Goal: Task Accomplishment & Management: Manage account settings

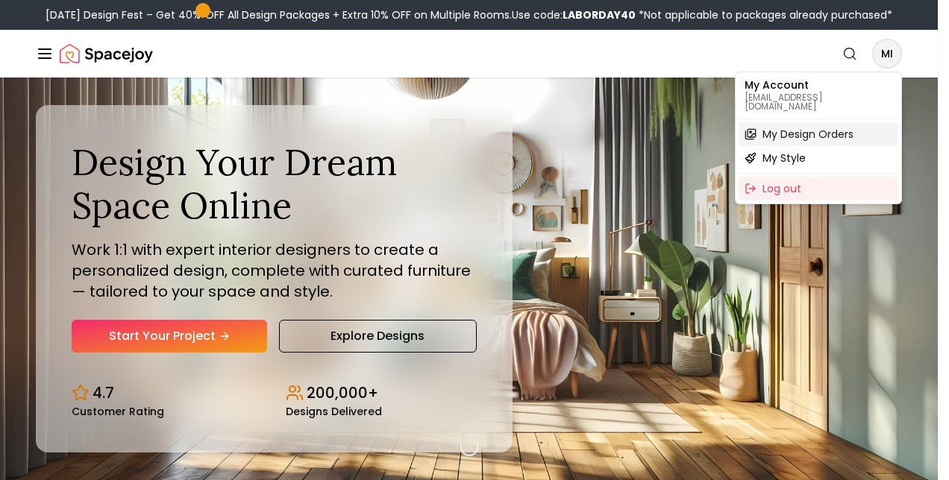
click at [831, 130] on span "My Design Orders" at bounding box center [807, 134] width 91 height 15
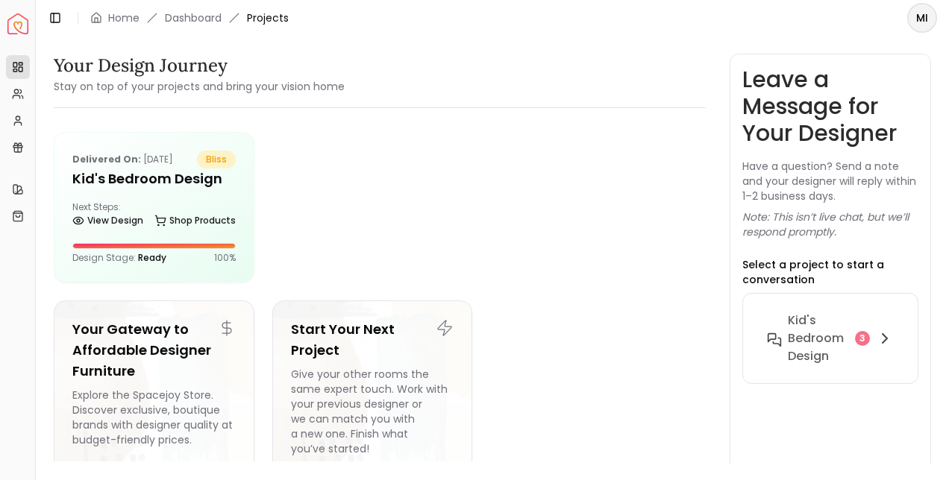
click at [191, 215] on link "Shop Products" at bounding box center [194, 220] width 81 height 21
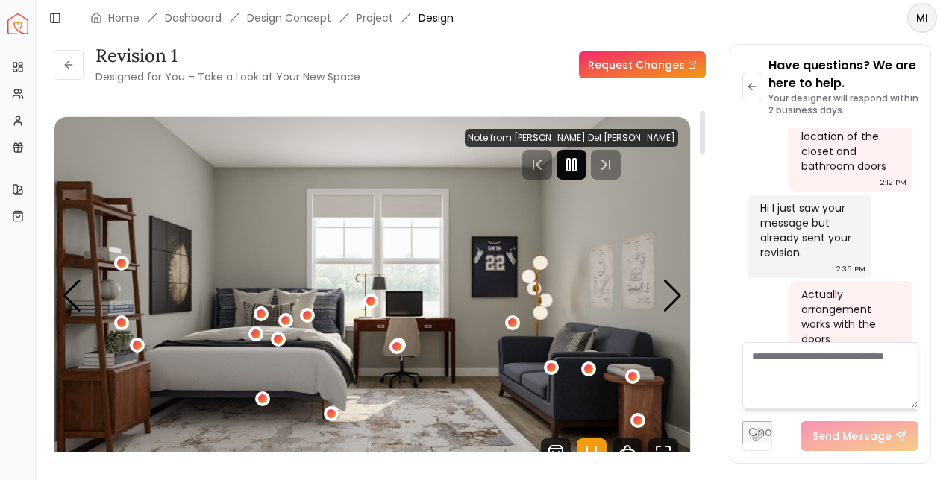
click at [580, 163] on icon "Pause" at bounding box center [572, 165] width 18 height 18
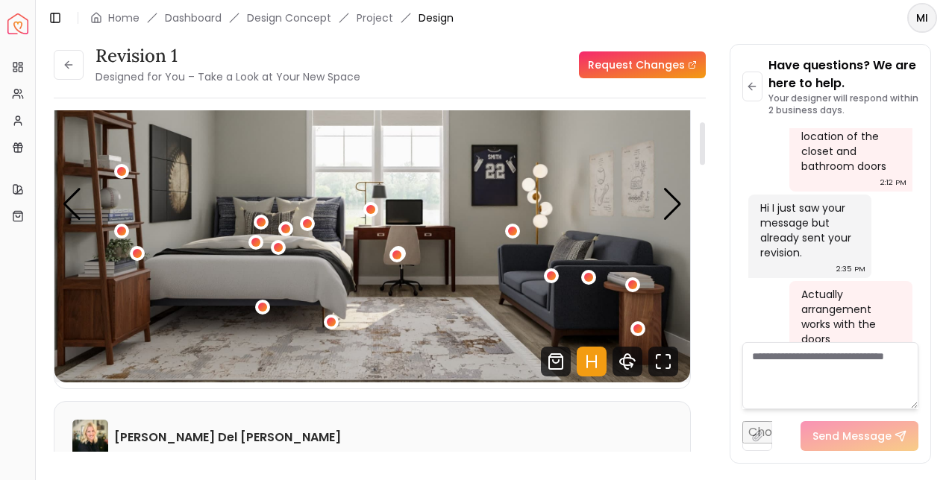
scroll to position [90, 0]
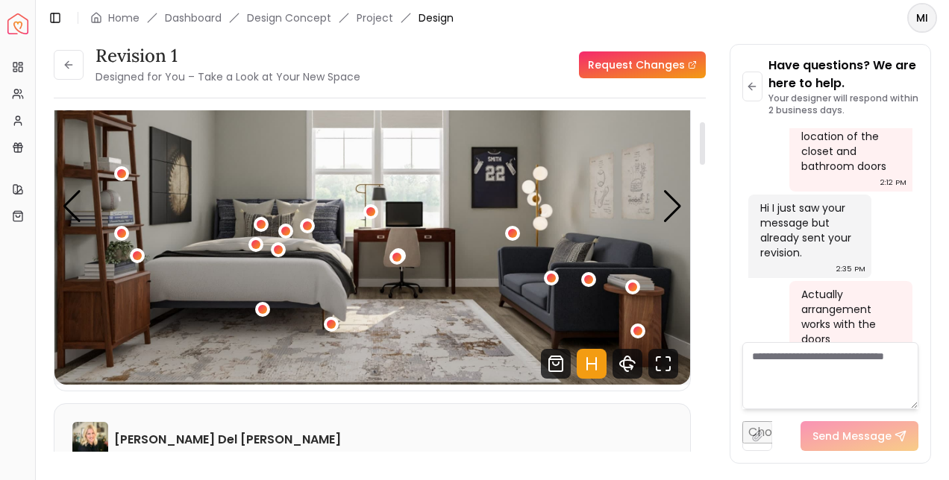
click at [331, 325] on div "1 / 4" at bounding box center [331, 324] width 9 height 9
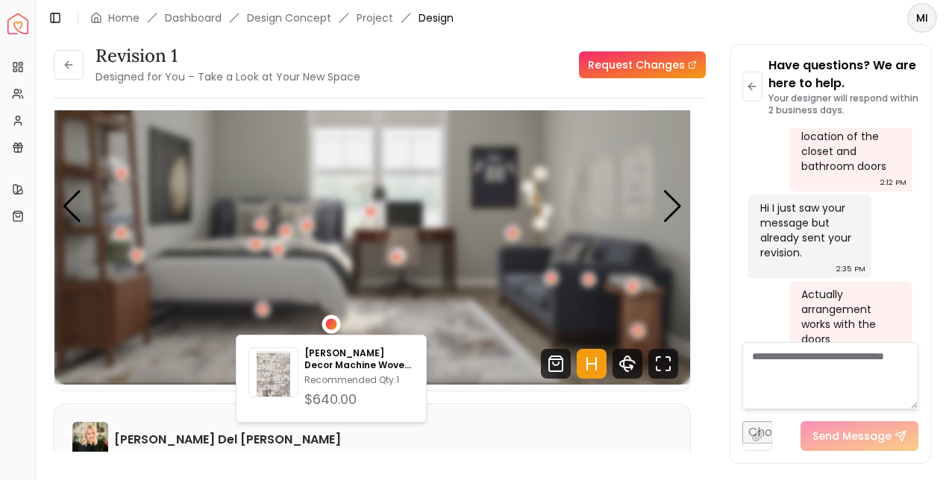
click at [437, 325] on img "1 / 4" at bounding box center [372, 206] width 636 height 357
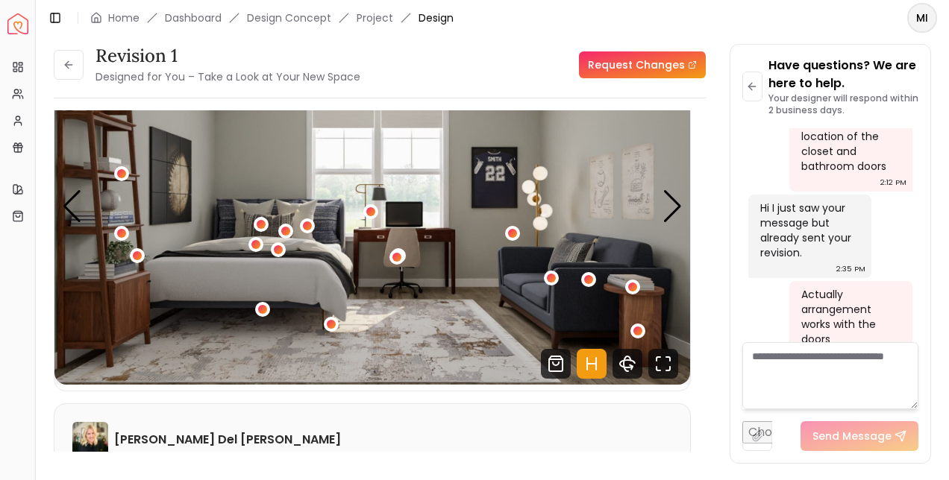
click at [512, 234] on div "1 / 4" at bounding box center [512, 233] width 9 height 9
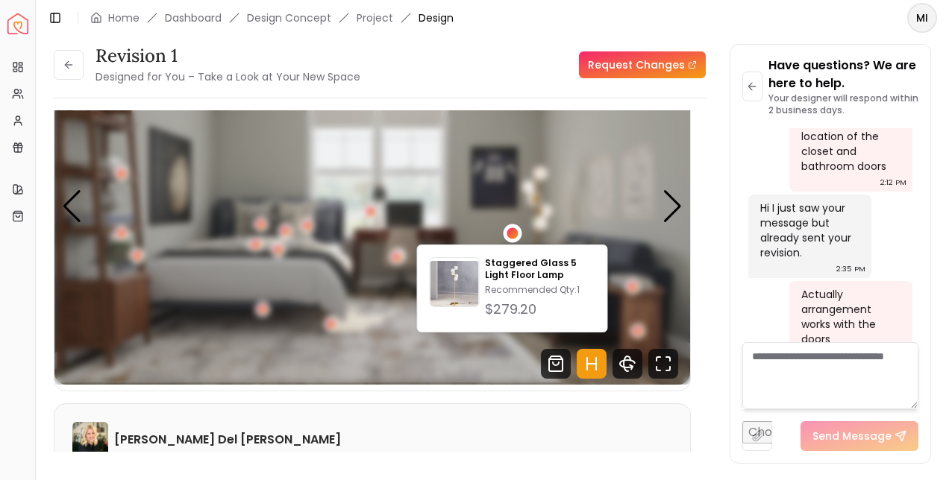
click at [489, 366] on img "1 / 4" at bounding box center [372, 206] width 636 height 357
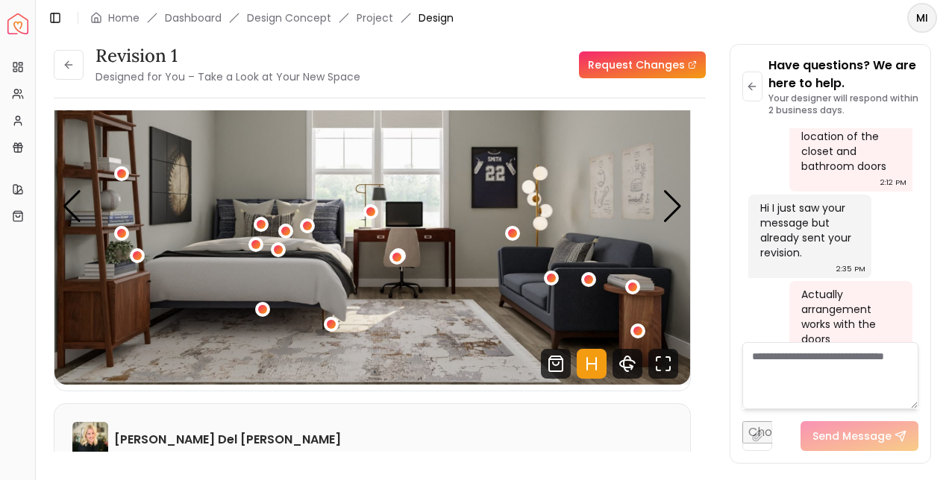
click at [512, 234] on div "1 / 4" at bounding box center [512, 233] width 9 height 9
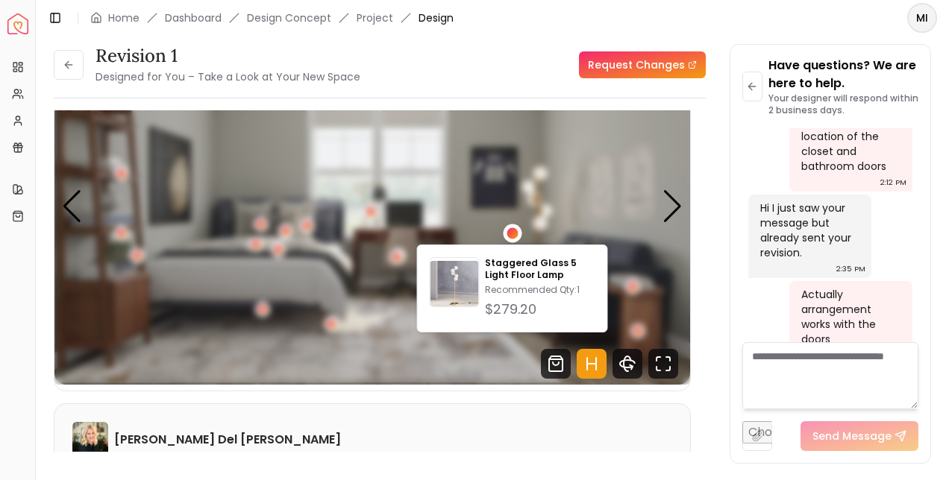
click at [474, 368] on img "1 / 4" at bounding box center [372, 206] width 636 height 357
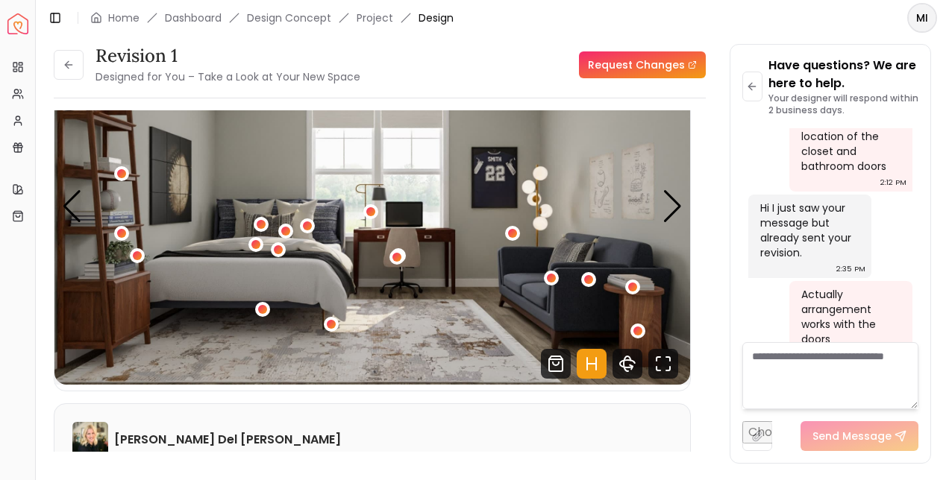
click at [632, 287] on div "1 / 4" at bounding box center [632, 287] width 9 height 9
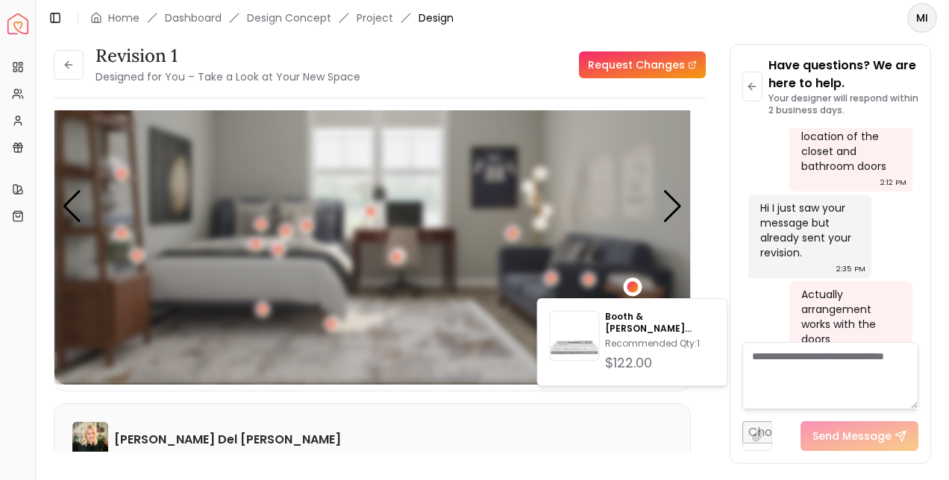
click at [638, 299] on div "Booth & [PERSON_NAME] Modern Fog Colorstak Set4 Recommended Qty: 1 $122.00" at bounding box center [632, 342] width 191 height 88
click at [634, 283] on div "1 / 4" at bounding box center [632, 287] width 11 height 11
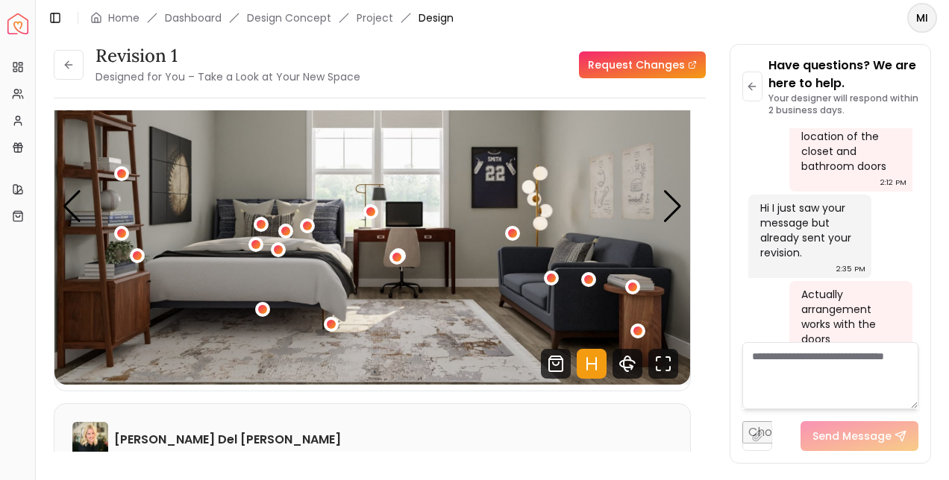
click at [636, 288] on div "1 / 4" at bounding box center [632, 287] width 9 height 9
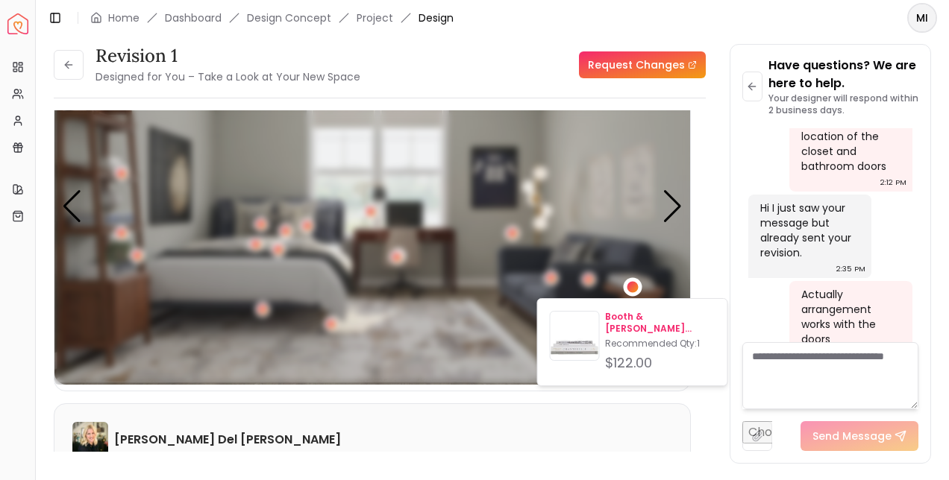
click at [673, 338] on p "Recommended Qty: 1" at bounding box center [660, 344] width 110 height 12
click at [712, 263] on div "Revision 1 Designed for You – Take a Look at Your New Space Request Changes Rev…" at bounding box center [492, 240] width 877 height 392
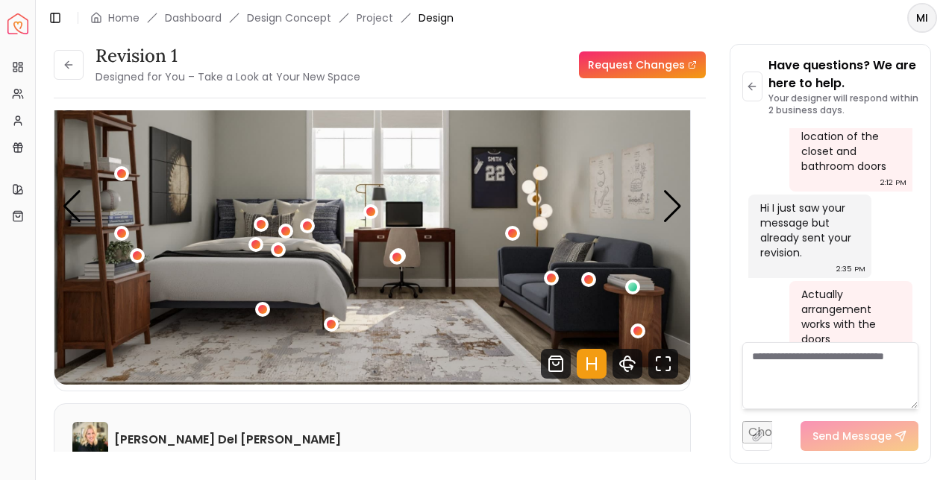
click at [640, 331] on div "1 / 4" at bounding box center [637, 331] width 9 height 9
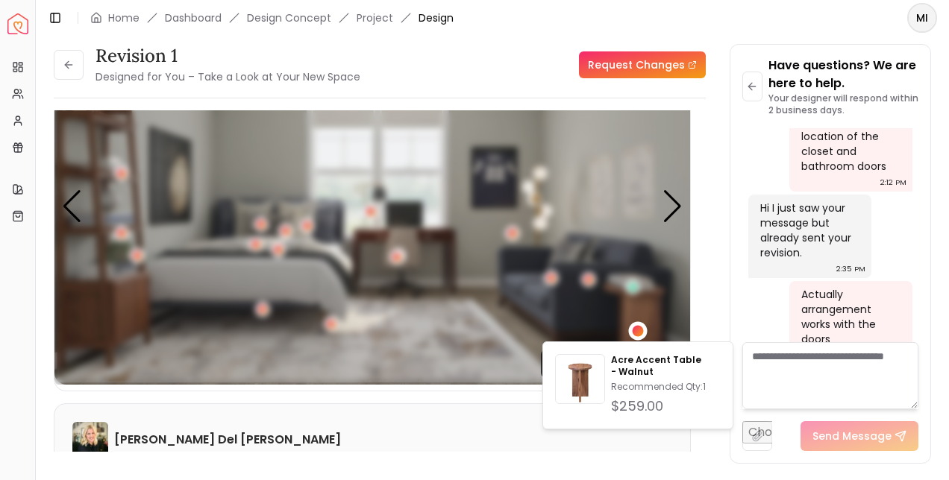
click at [499, 350] on img "1 / 4" at bounding box center [372, 206] width 636 height 357
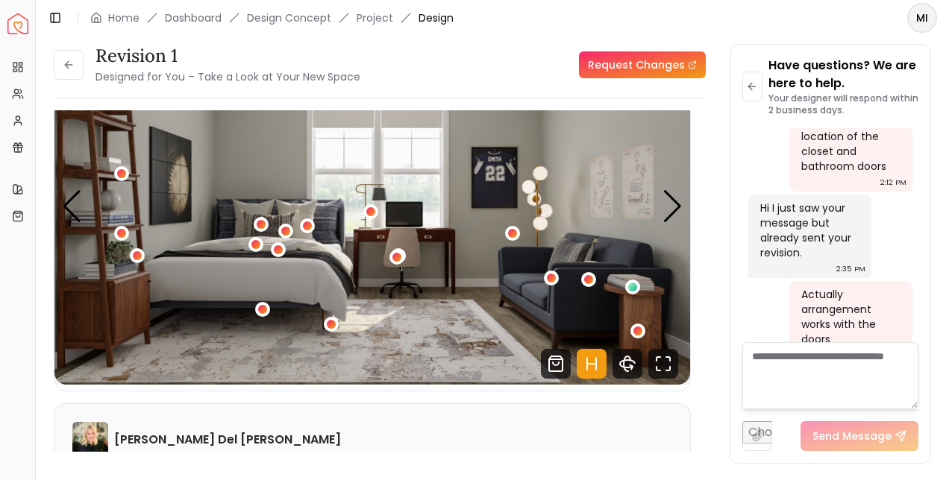
click at [175, 192] on img "1 / 4" at bounding box center [372, 206] width 636 height 357
click at [183, 177] on img "1 / 4" at bounding box center [372, 206] width 636 height 357
click at [178, 175] on img "1 / 4" at bounding box center [372, 206] width 636 height 357
click at [795, 362] on textarea at bounding box center [830, 375] width 176 height 67
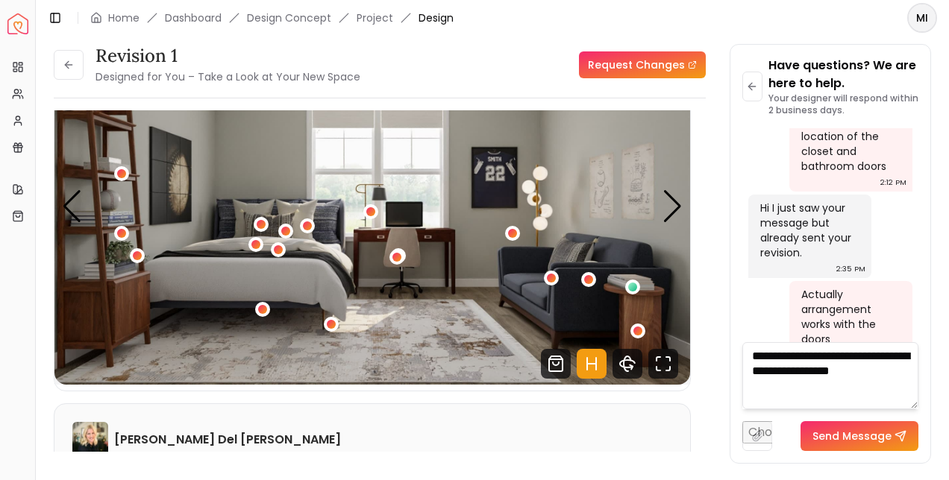
type textarea "**********"
click at [872, 441] on button "Send Message" at bounding box center [860, 437] width 118 height 30
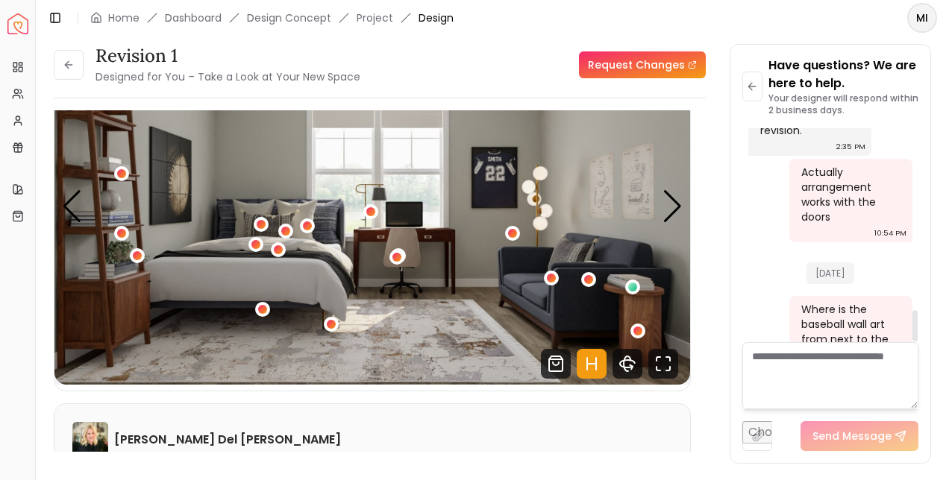
scroll to position [1251, 0]
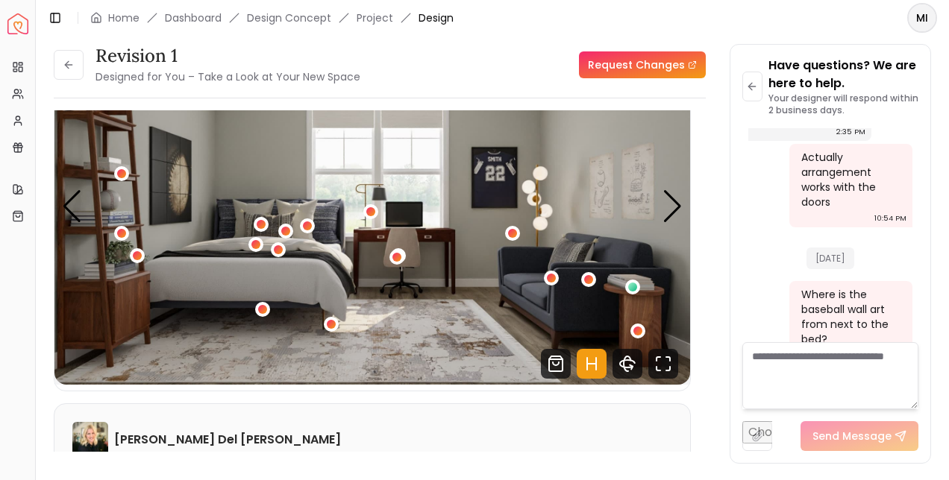
click at [254, 245] on div "1 / 4" at bounding box center [255, 244] width 9 height 9
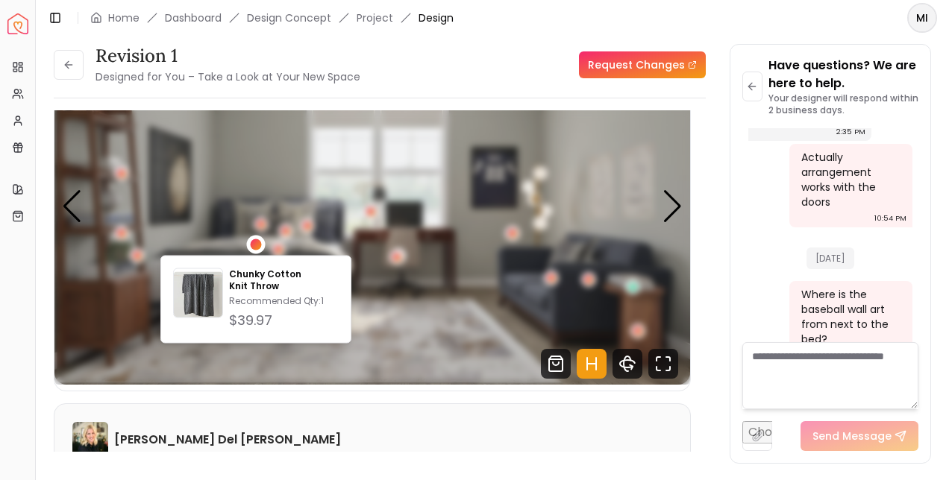
click at [387, 344] on img "1 / 4" at bounding box center [372, 206] width 636 height 357
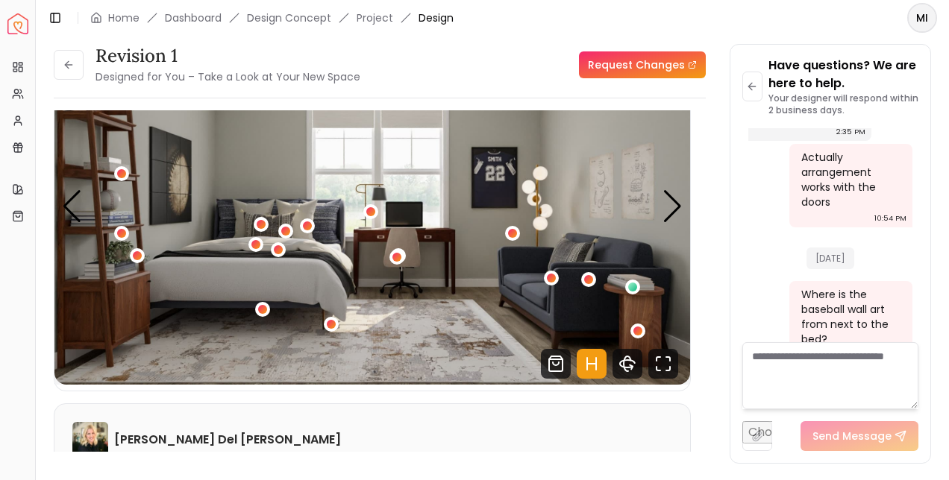
click at [278, 250] on div "1 / 4" at bounding box center [278, 249] width 9 height 9
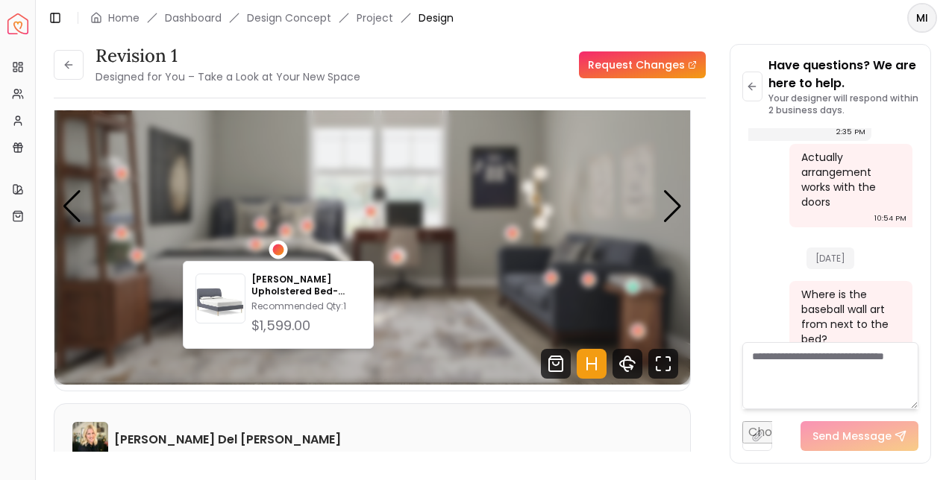
click at [278, 249] on div "1 / 4" at bounding box center [278, 250] width 11 height 11
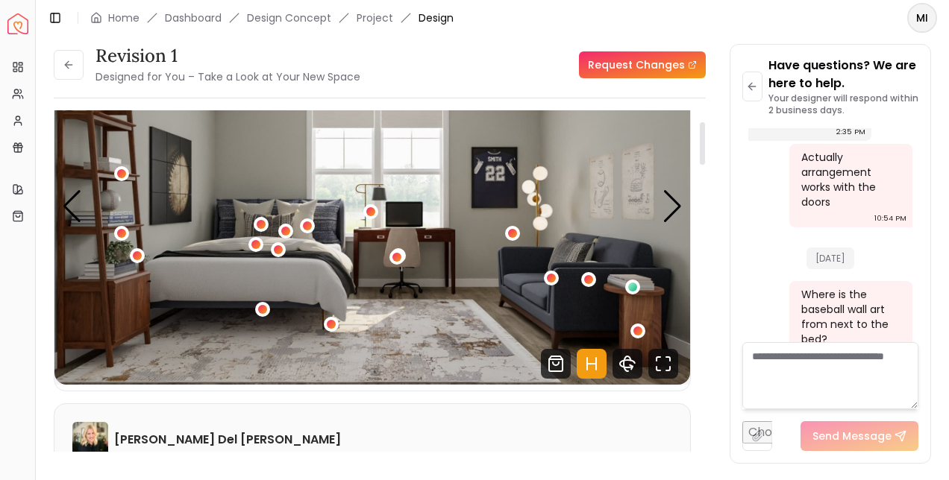
click at [285, 231] on div "1 / 4" at bounding box center [285, 231] width 9 height 9
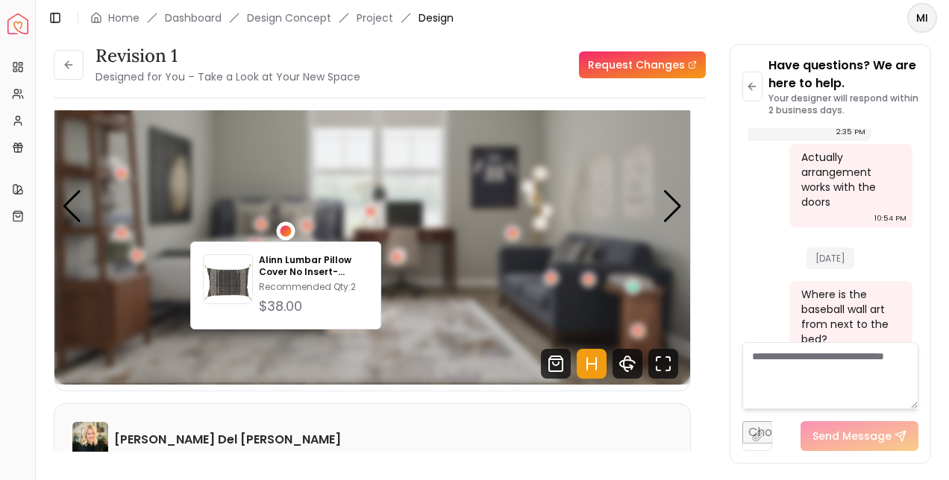
click at [326, 369] on img "1 / 4" at bounding box center [372, 206] width 636 height 357
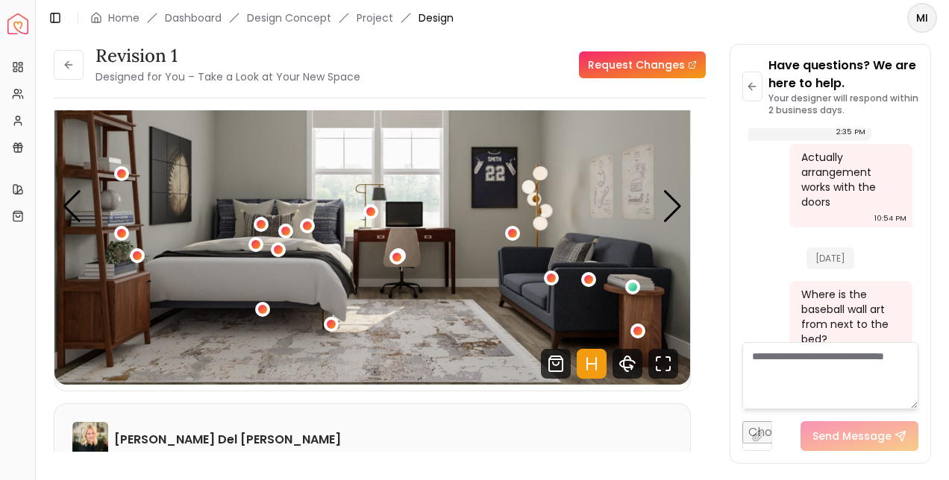
click at [371, 212] on div "1 / 4" at bounding box center [370, 211] width 9 height 9
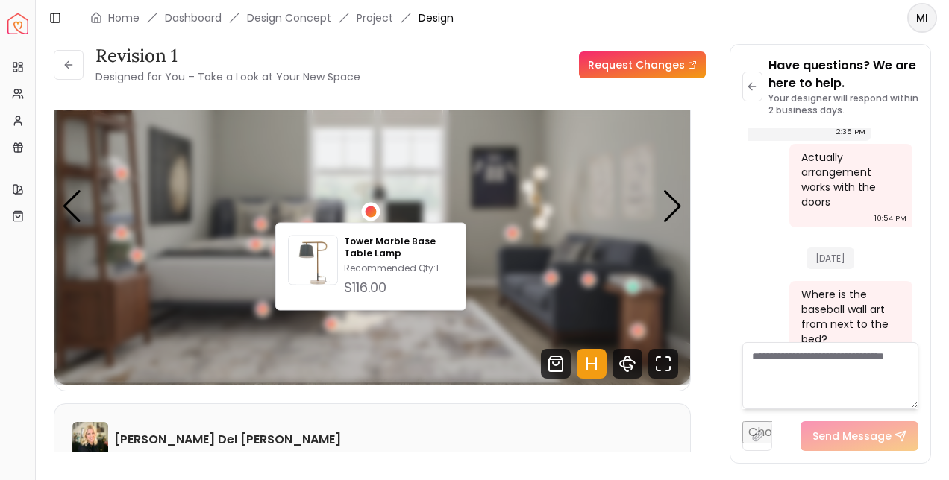
click at [437, 356] on img "1 / 4" at bounding box center [372, 206] width 636 height 357
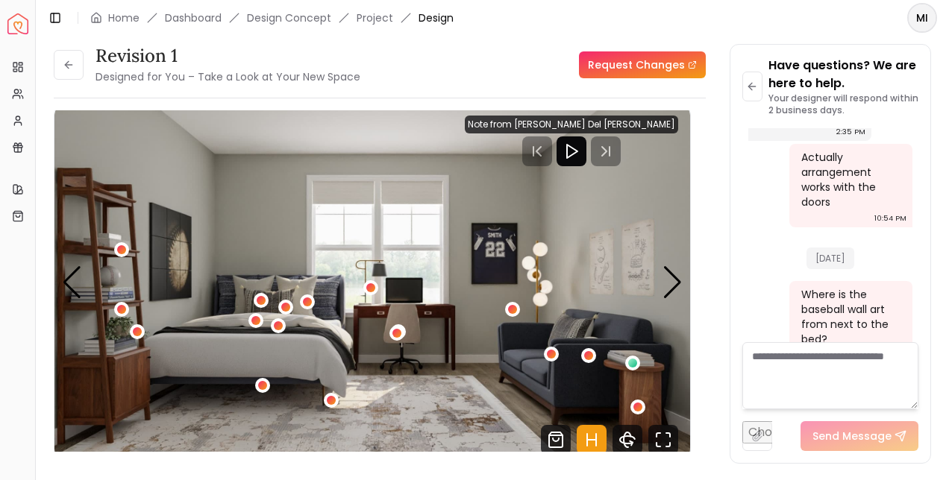
scroll to position [0, 0]
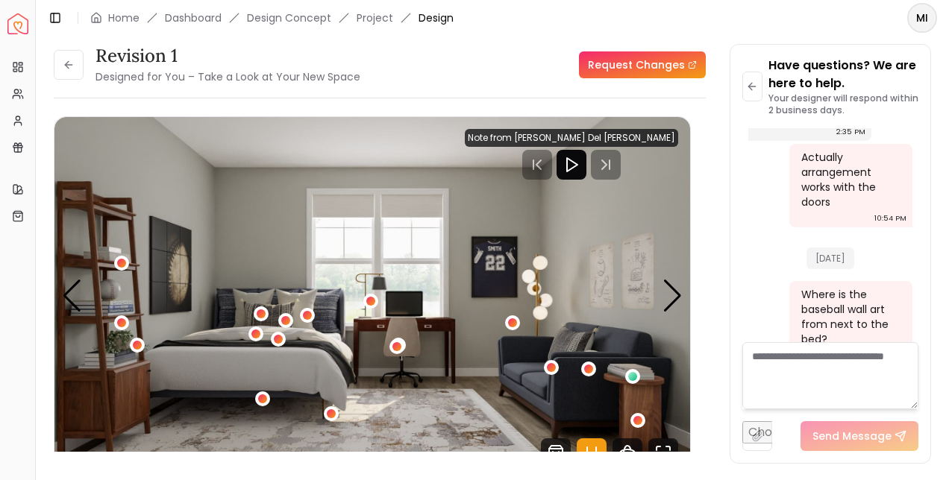
click at [55, 63] on button at bounding box center [69, 65] width 30 height 30
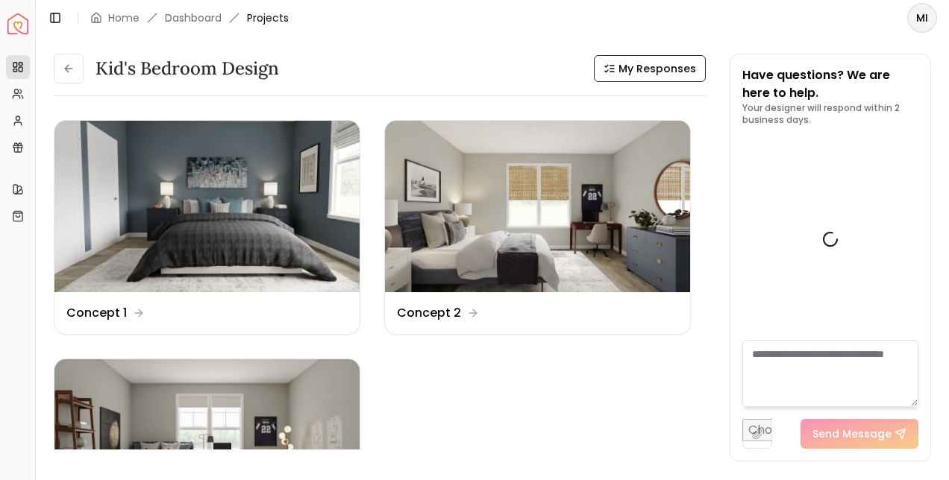
scroll to position [1263, 0]
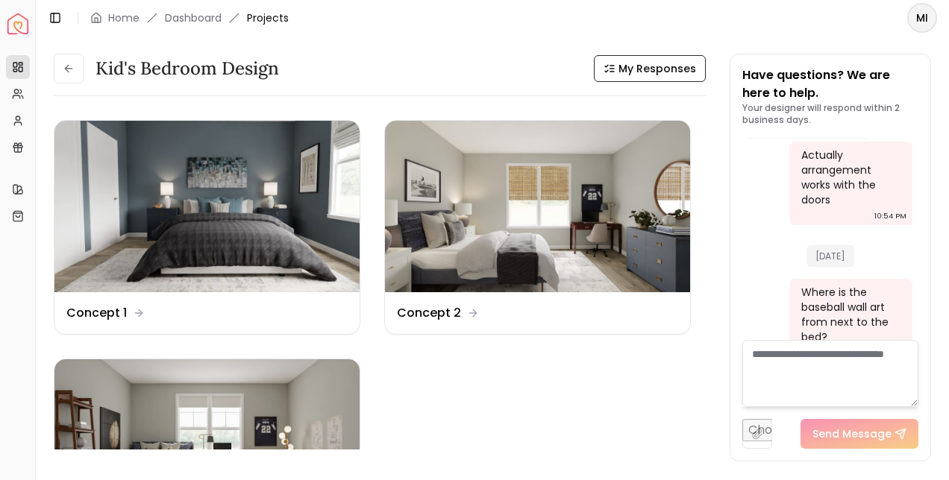
click at [225, 214] on img at bounding box center [206, 207] width 305 height 172
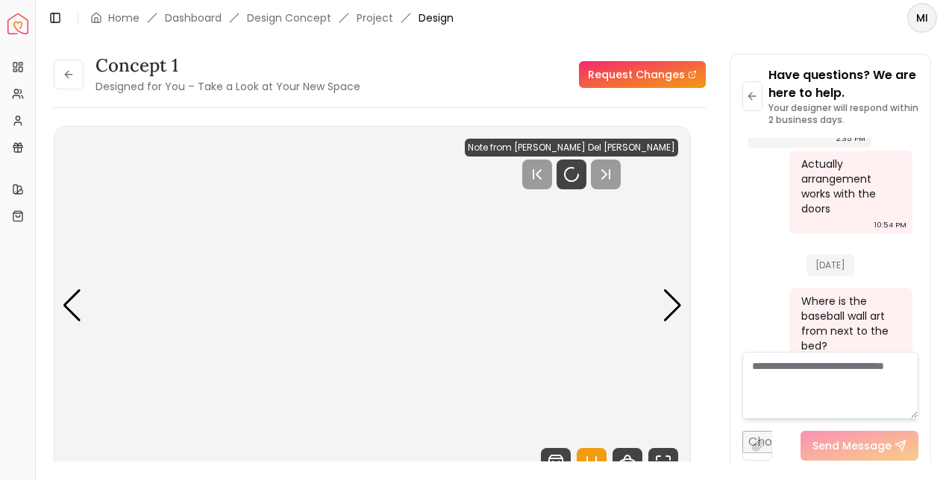
scroll to position [1251, 0]
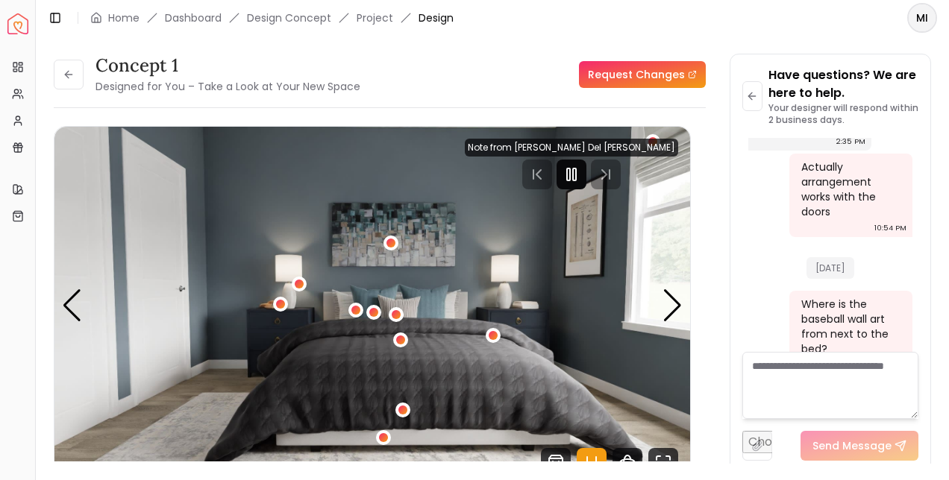
click at [580, 176] on icon "Pause" at bounding box center [572, 175] width 18 height 18
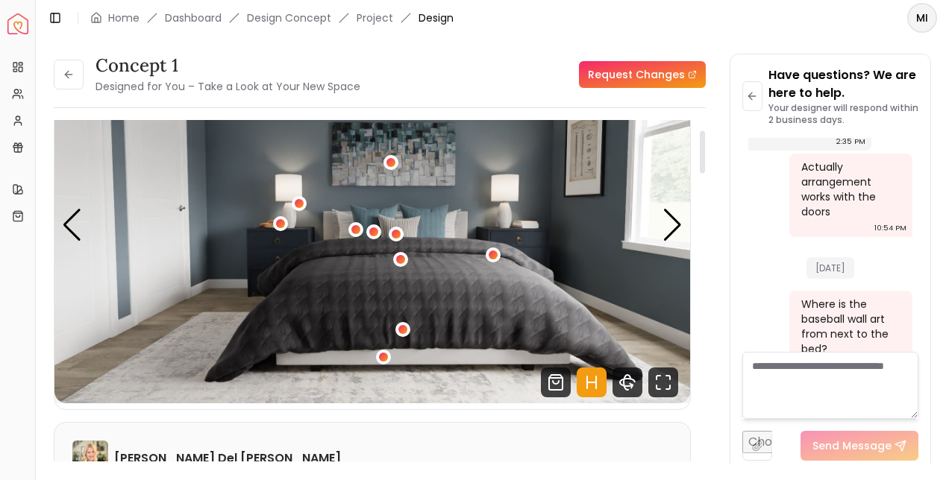
scroll to position [81, 0]
click at [402, 331] on div "1 / 4" at bounding box center [402, 329] width 9 height 9
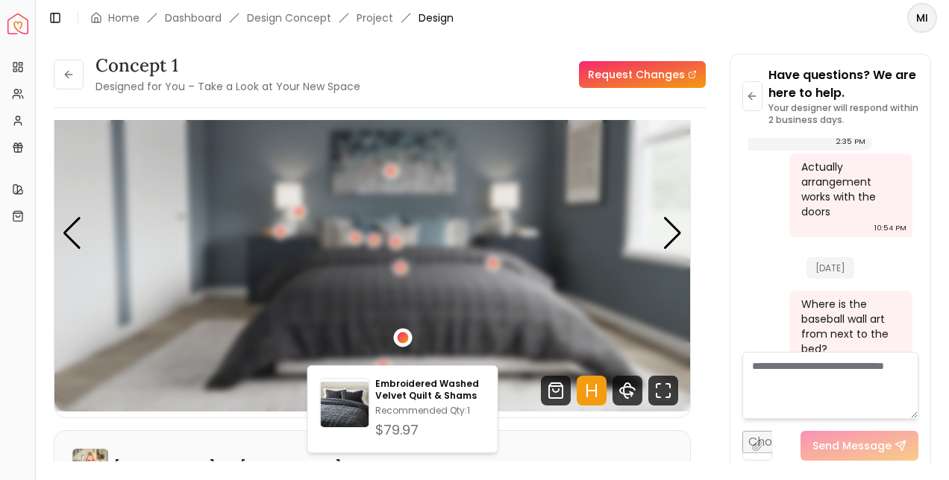
scroll to position [75, 0]
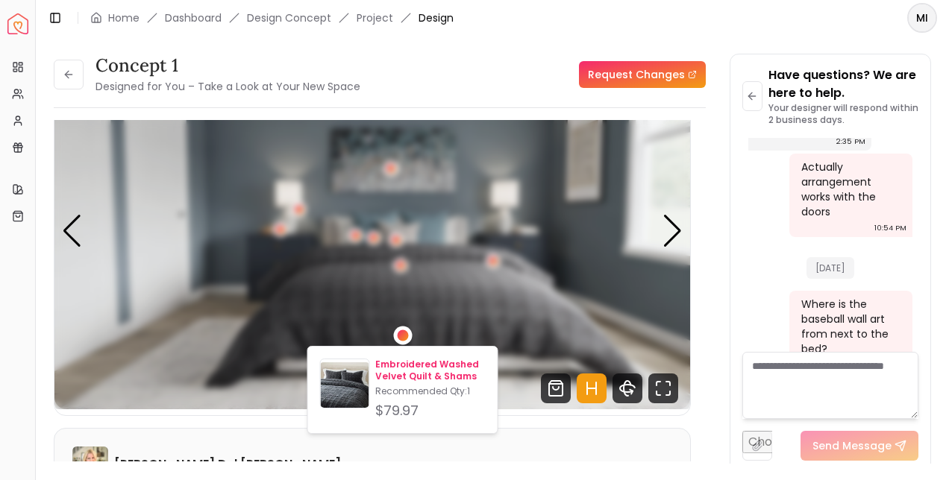
click at [442, 375] on p "Embroidered Washed Velvet Quilt & Shams" at bounding box center [430, 371] width 110 height 24
click at [621, 322] on img "1 / 4" at bounding box center [372, 230] width 636 height 357
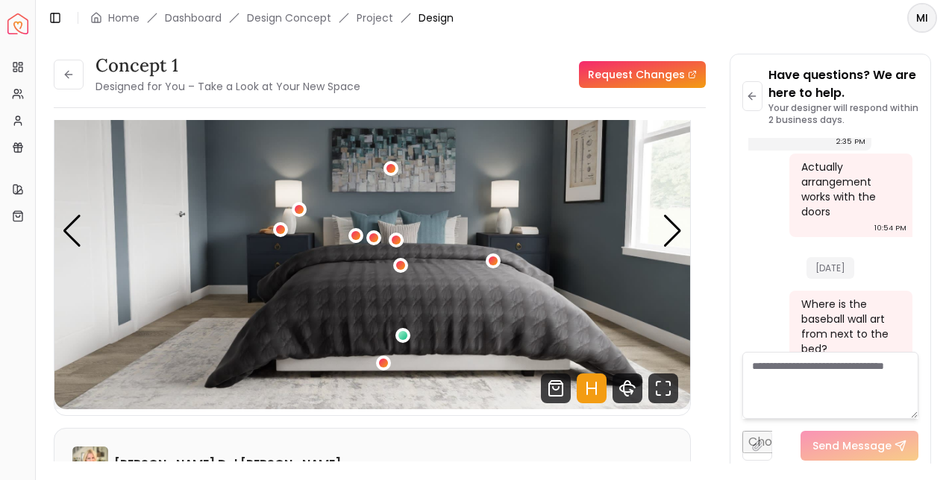
click at [395, 240] on div "1 / 4" at bounding box center [396, 240] width 9 height 9
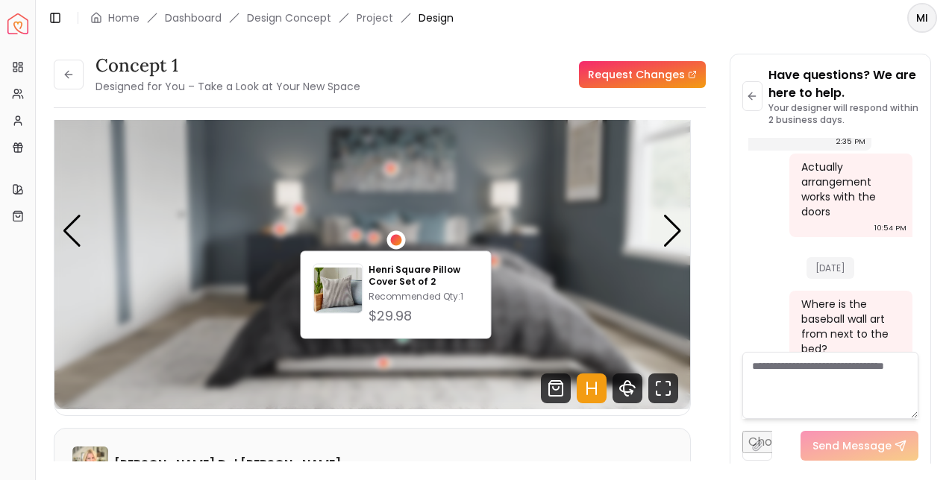
click at [546, 298] on img "1 / 4" at bounding box center [372, 230] width 636 height 357
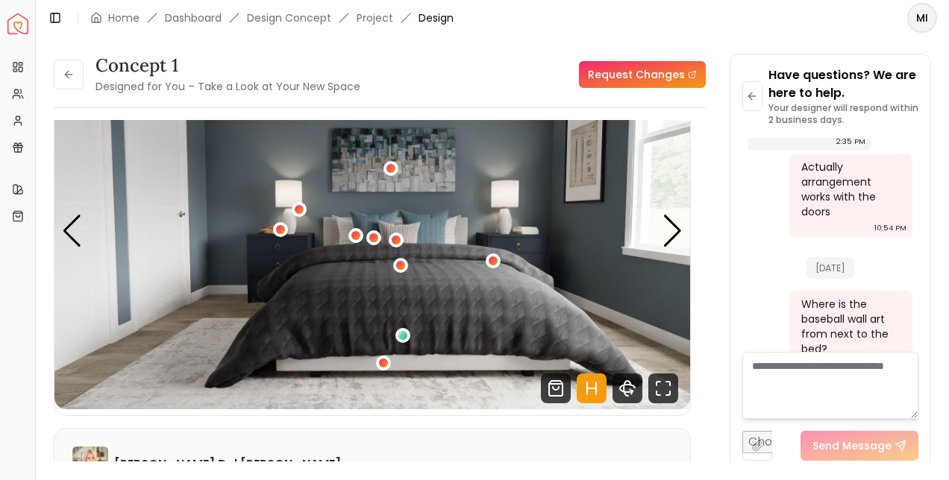
click at [383, 363] on div "1 / 4" at bounding box center [383, 363] width 9 height 9
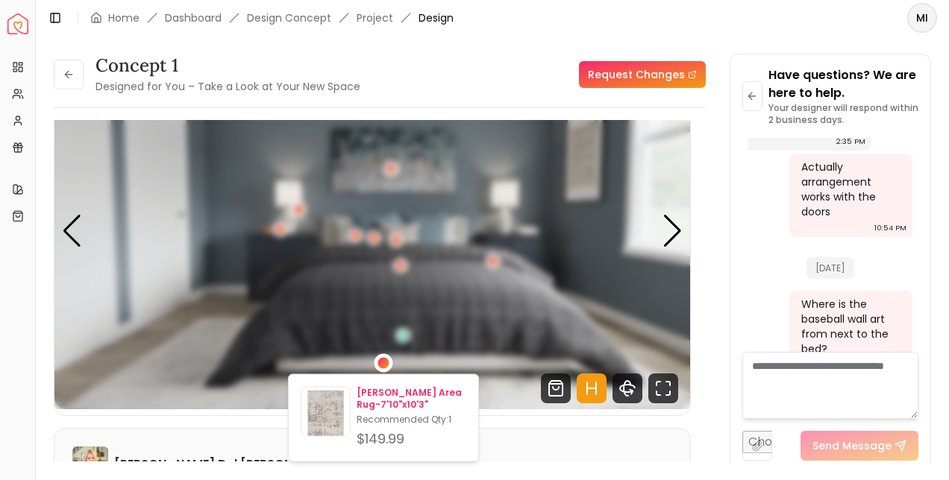
click at [401, 425] on p "Recommended Qty: 1" at bounding box center [412, 420] width 110 height 12
click at [560, 315] on img "1 / 4" at bounding box center [372, 230] width 636 height 357
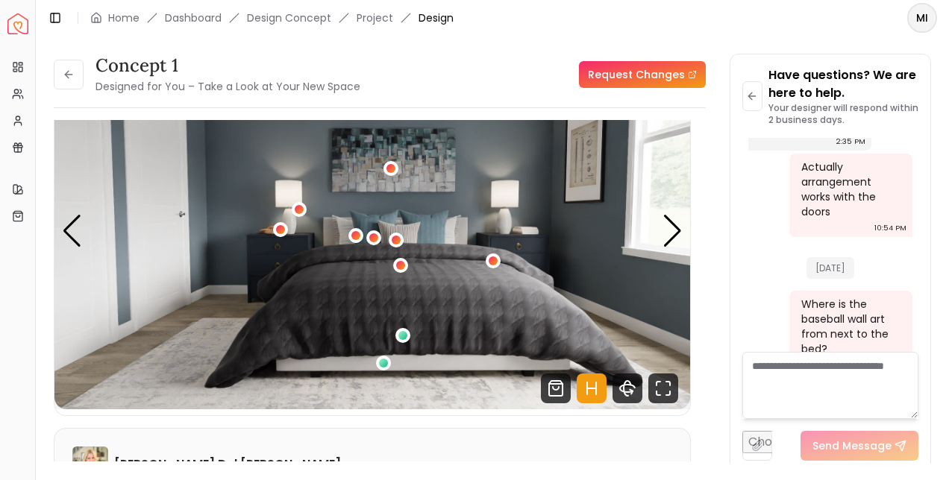
scroll to position [0, 0]
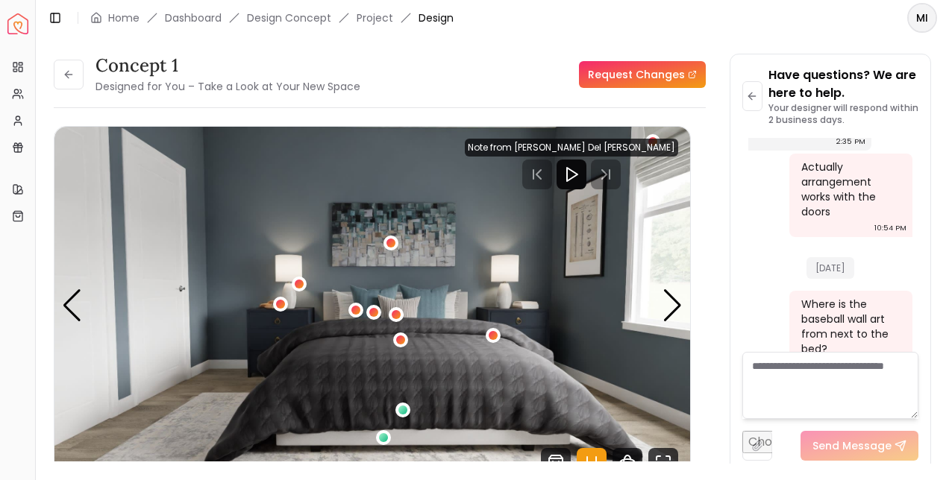
click at [383, 438] on div "1 / 4" at bounding box center [383, 437] width 9 height 9
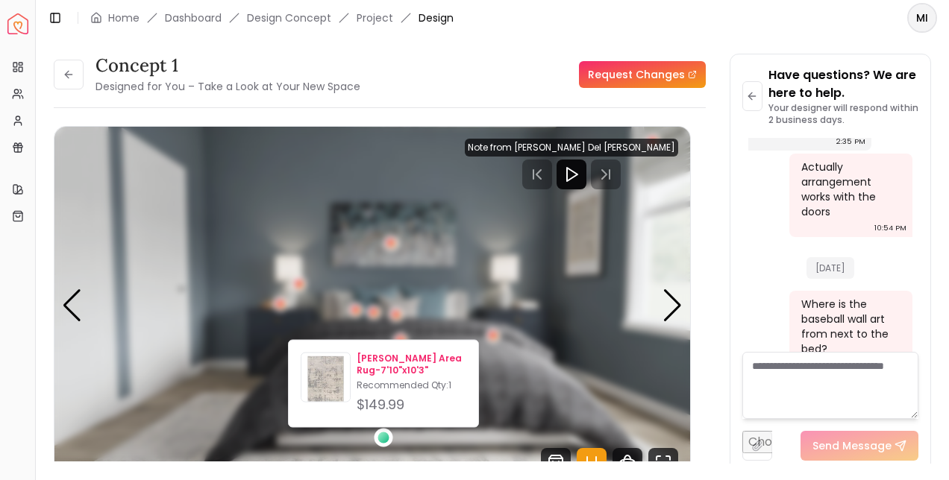
click at [409, 369] on p "[PERSON_NAME] Area Rug-7'10"x10'3"" at bounding box center [412, 365] width 110 height 24
